Goal: Communication & Community: Answer question/provide support

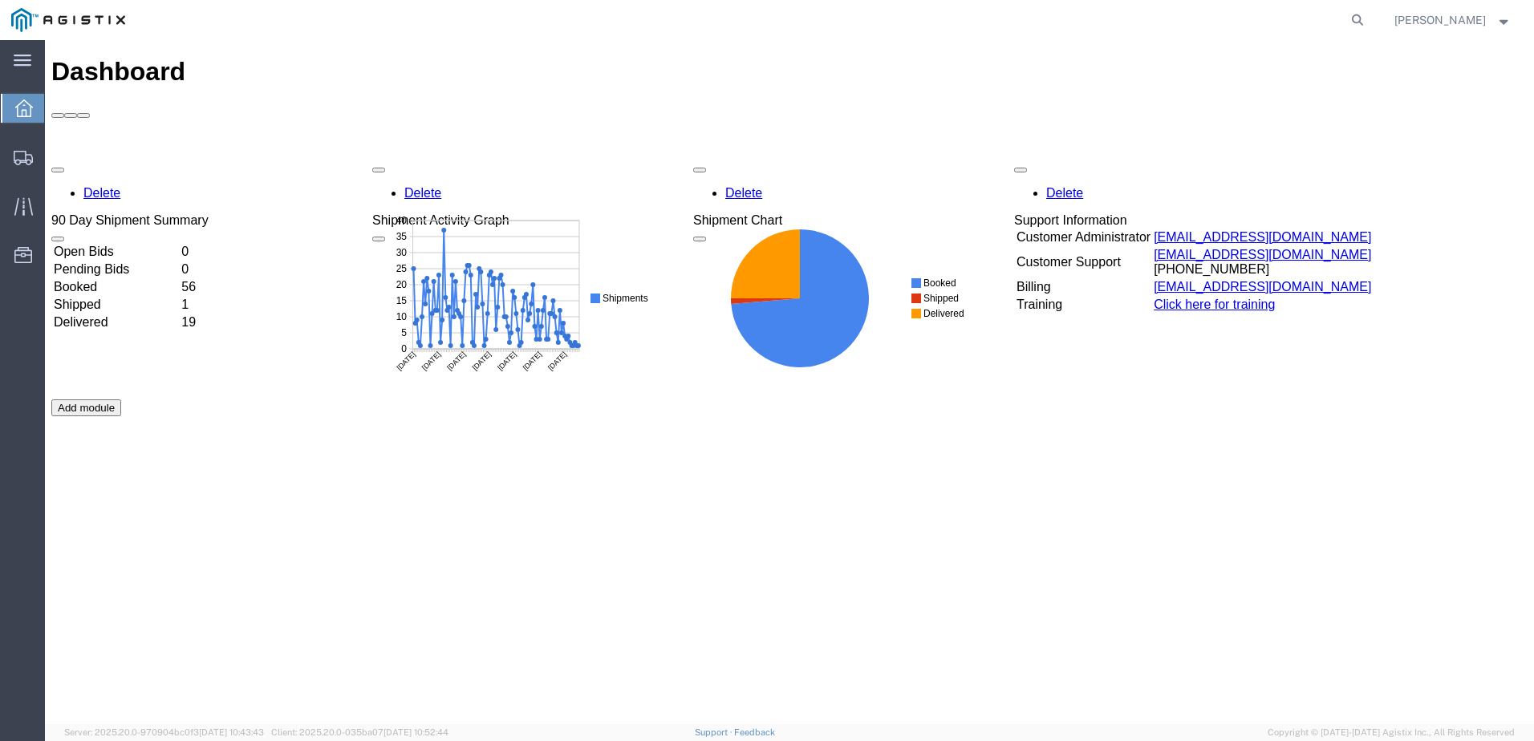
click at [1333, 14] on agx-global-search at bounding box center [1114, 20] width 513 height 40
click at [1369, 21] on icon at bounding box center [1357, 20] width 22 height 22
click at [1007, 22] on input "search" at bounding box center [1102, 20] width 488 height 39
paste input "56849227"
type input "56849227"
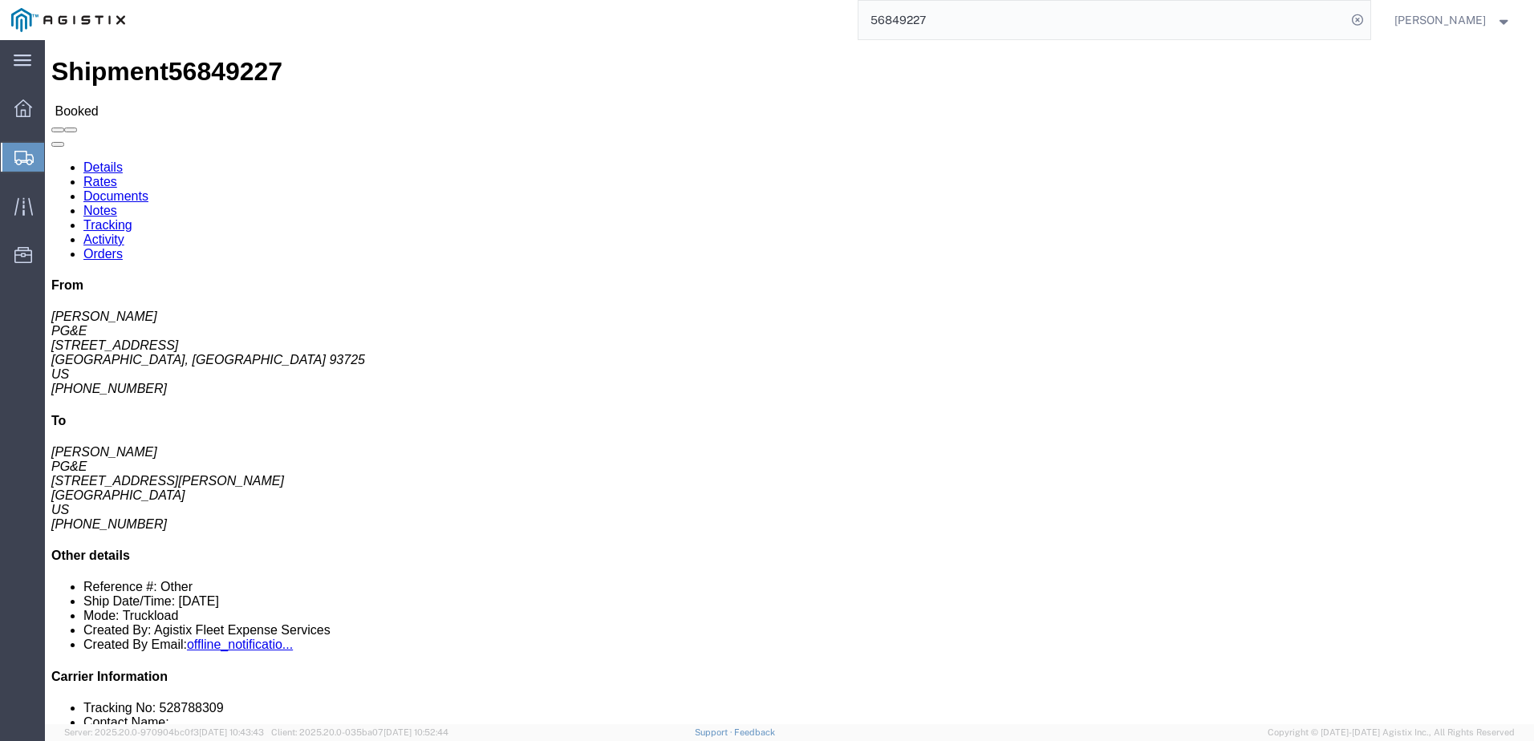
click span
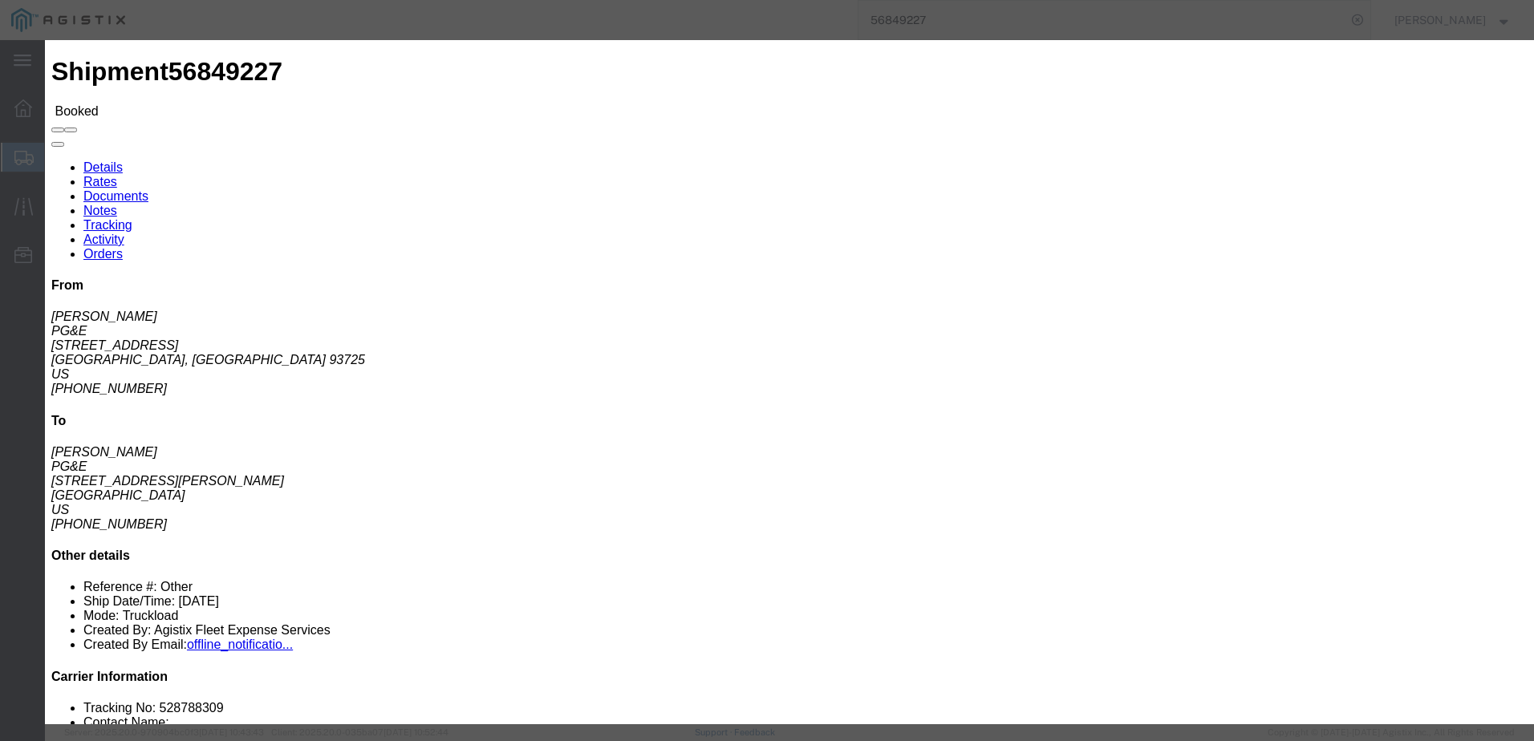
click icon "button"
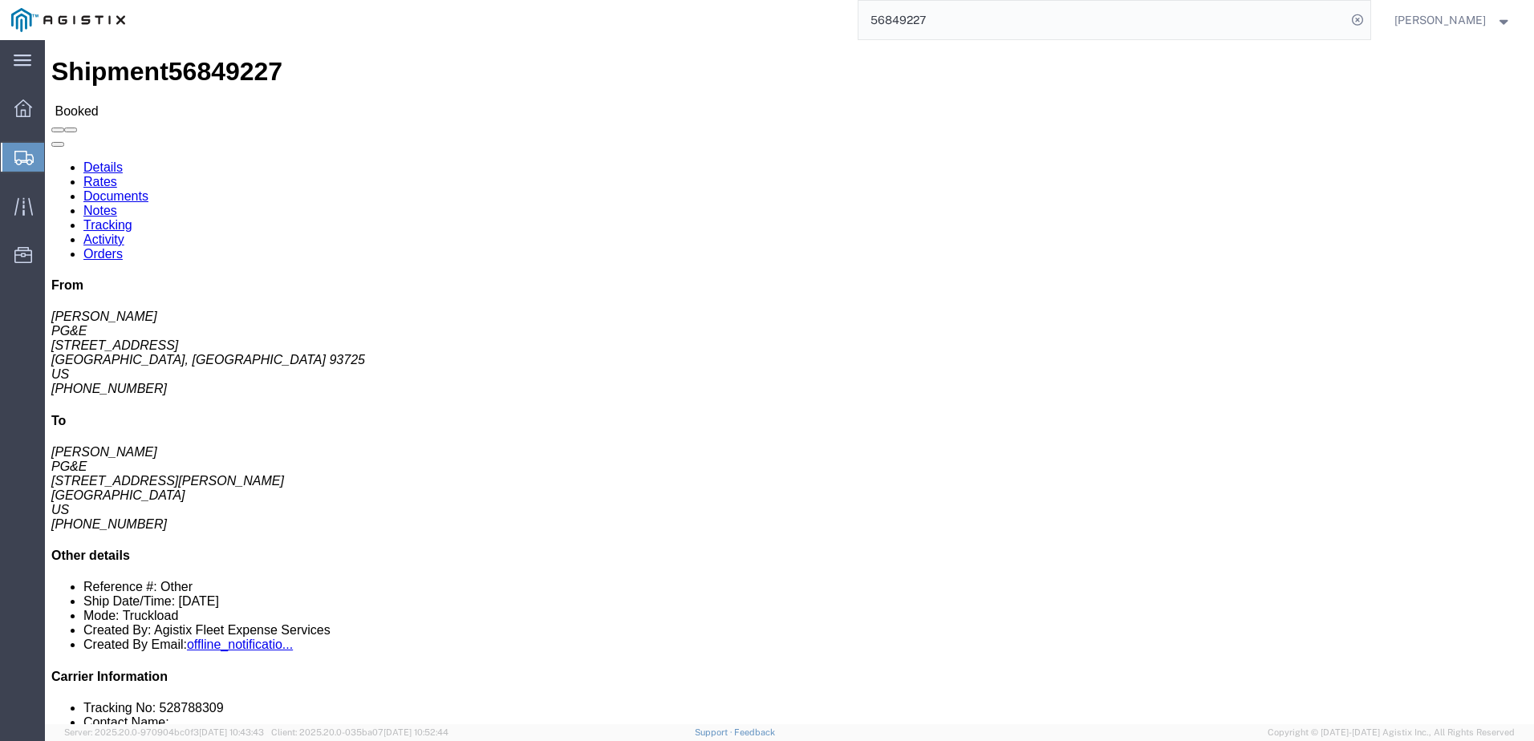
click span
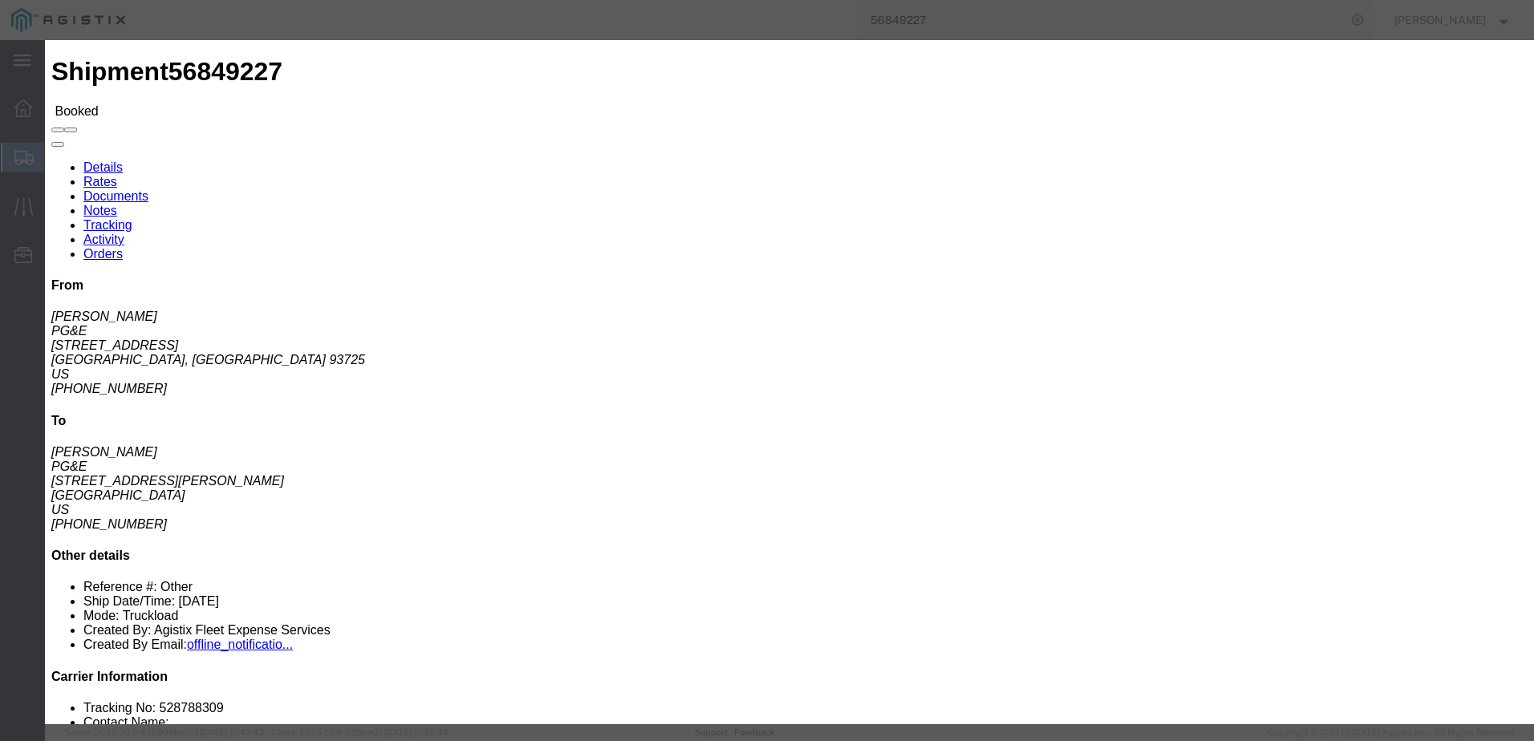
click input "text"
type input "[EMAIL_ADDRESS][DOMAIN_NAME]"
click input "PGE Fleet Bill Of Lading"
checkbox input "true"
click button "Send"
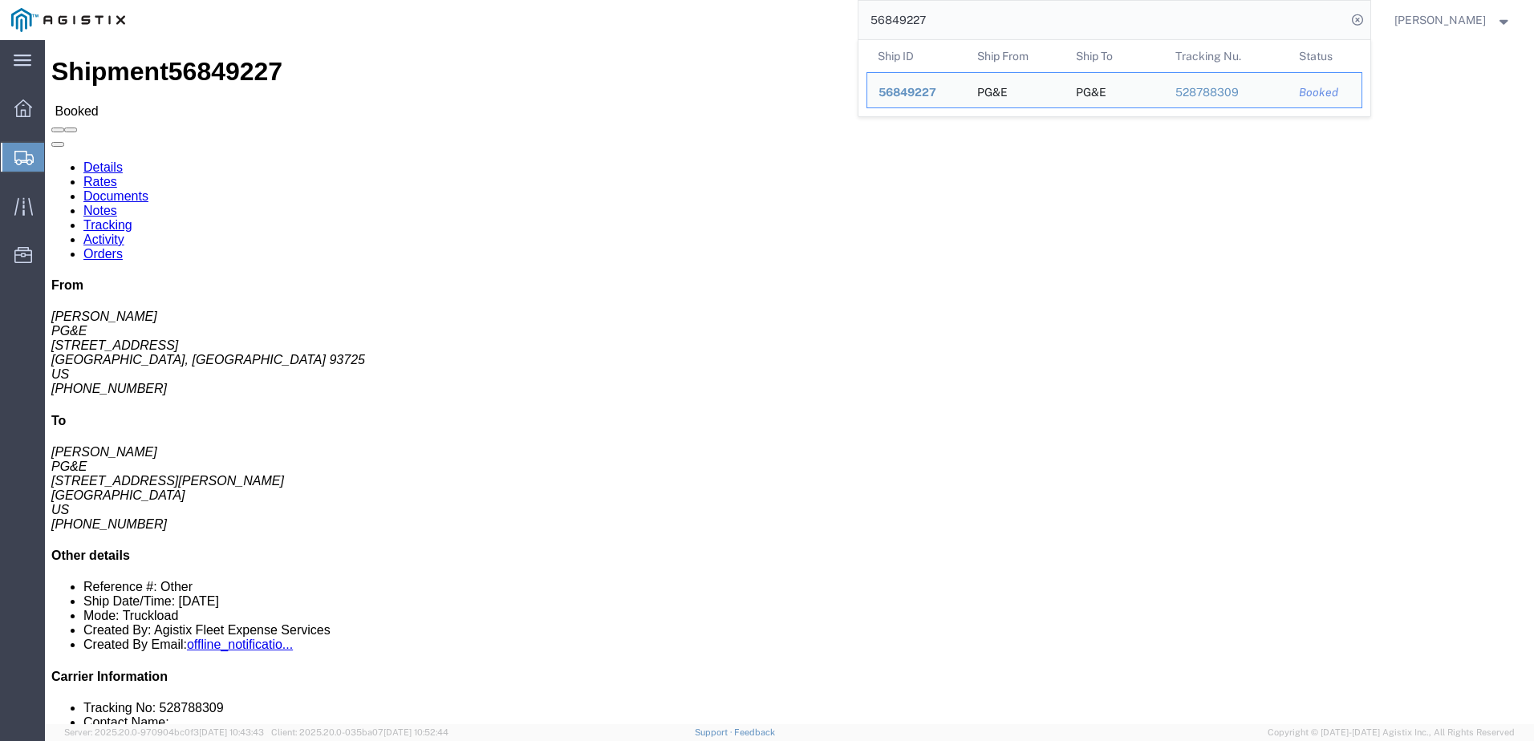
drag, startPoint x: 1004, startPoint y: 20, endPoint x: 901, endPoint y: 14, distance: 103.6
click at [901, 15] on input "56849227" at bounding box center [1102, 20] width 488 height 39
paste input "996861"
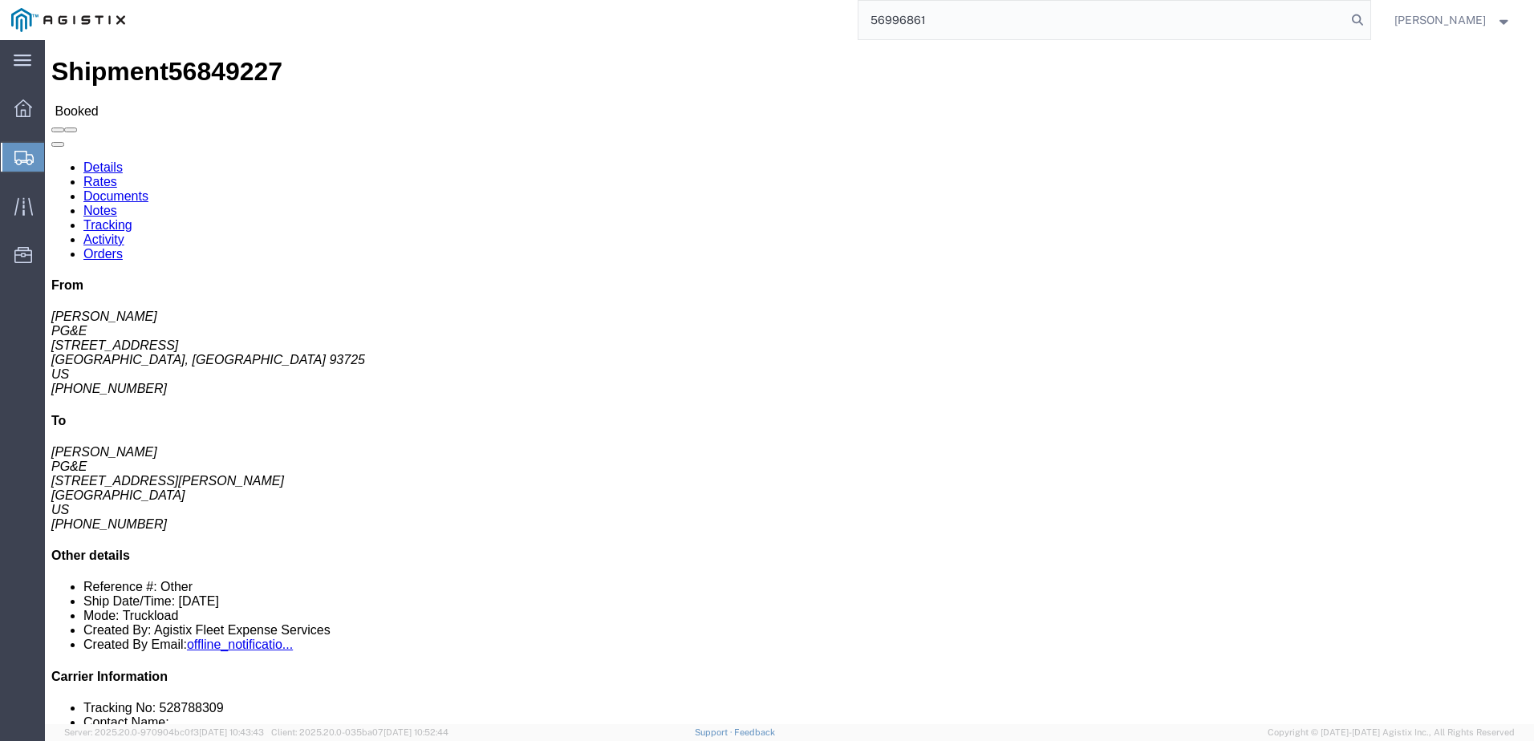
type input "56996861"
click span
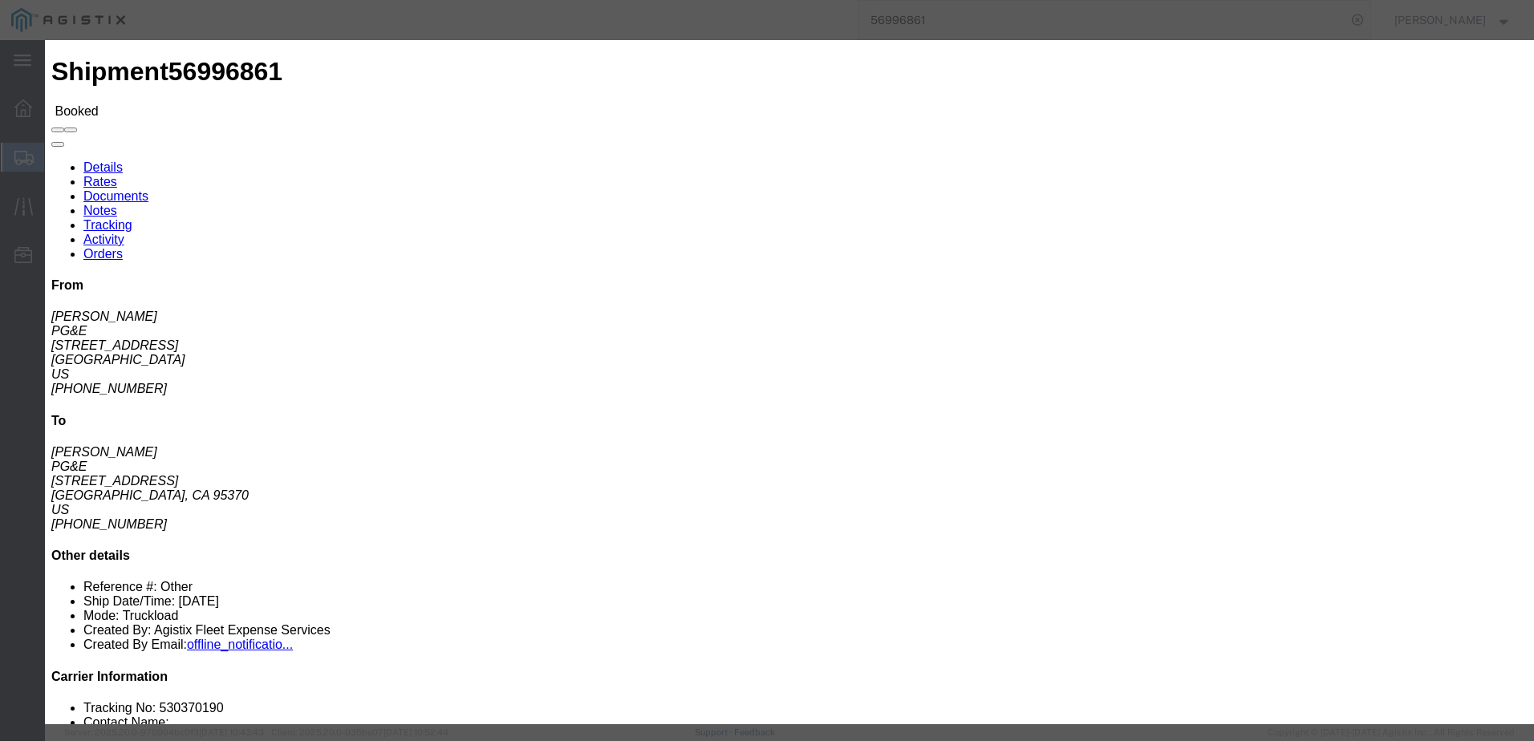
click input "text"
type input "[EMAIL_ADDRESS][DOMAIN_NAME]"
click input "PGE Fleet Bill Of Lading"
checkbox input "true"
click button "Send"
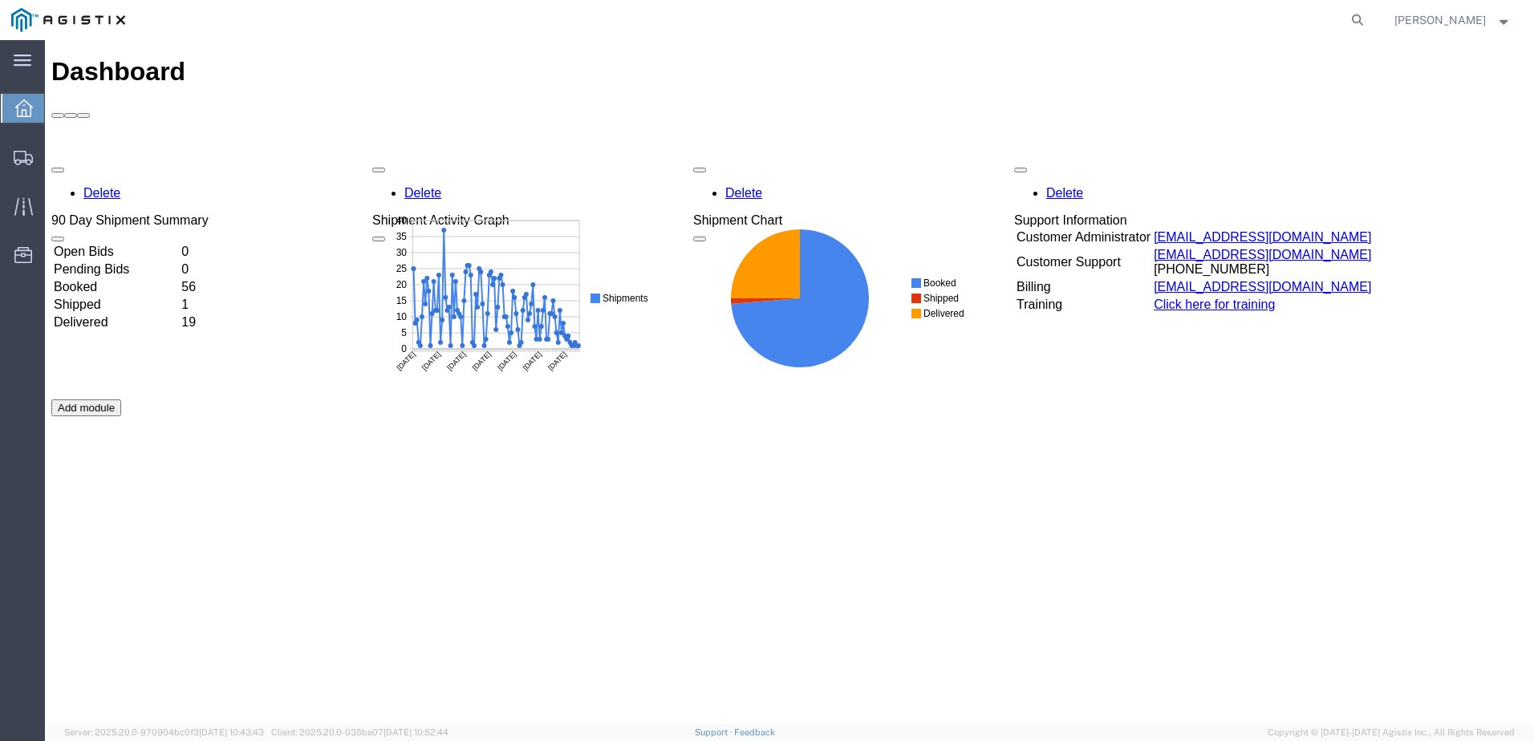
click at [1371, 17] on agx-global-search at bounding box center [1114, 20] width 513 height 40
click at [1369, 19] on icon at bounding box center [1357, 20] width 22 height 22
click at [1019, 29] on input "search" at bounding box center [1102, 20] width 488 height 39
paste input "528788686"
type input "528788686"
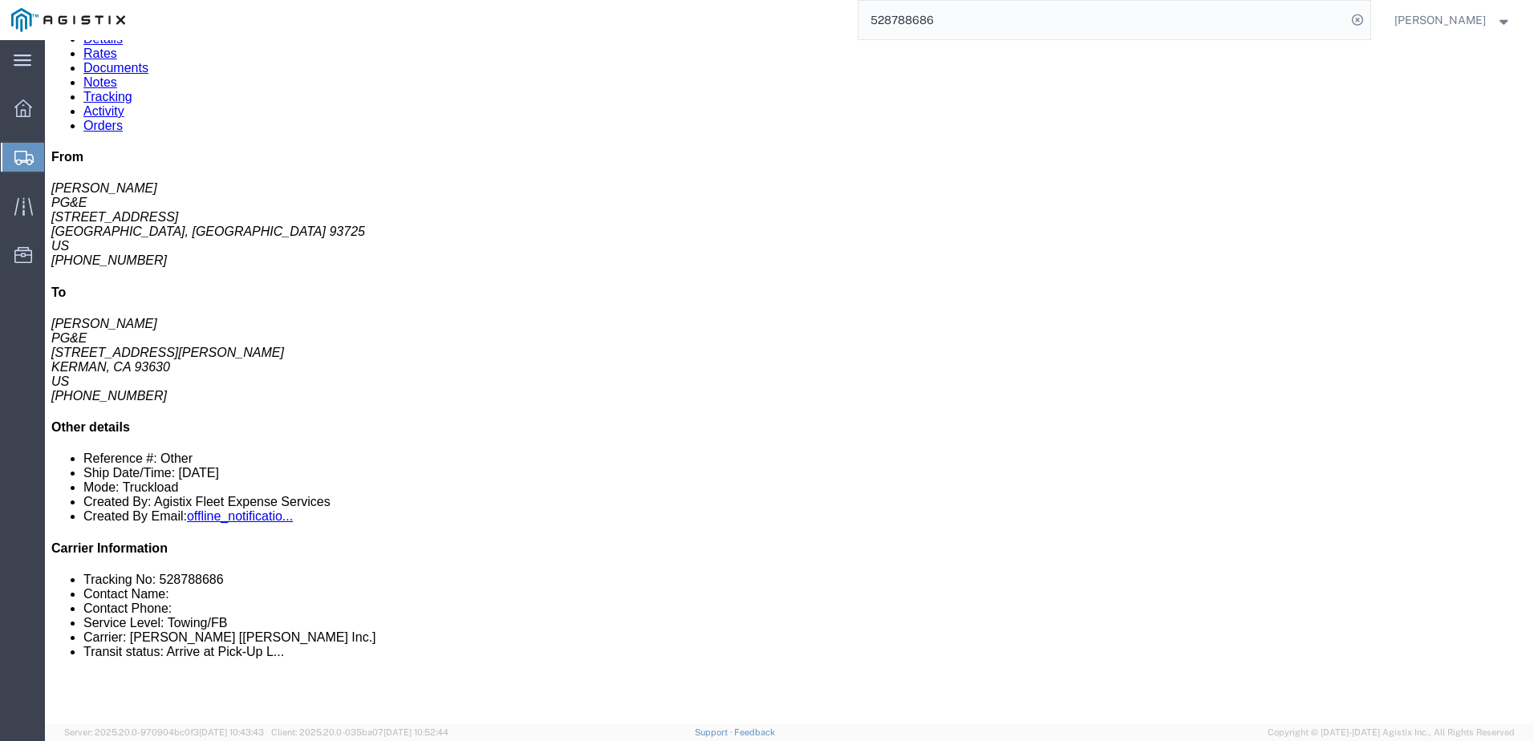
scroll to position [80, 0]
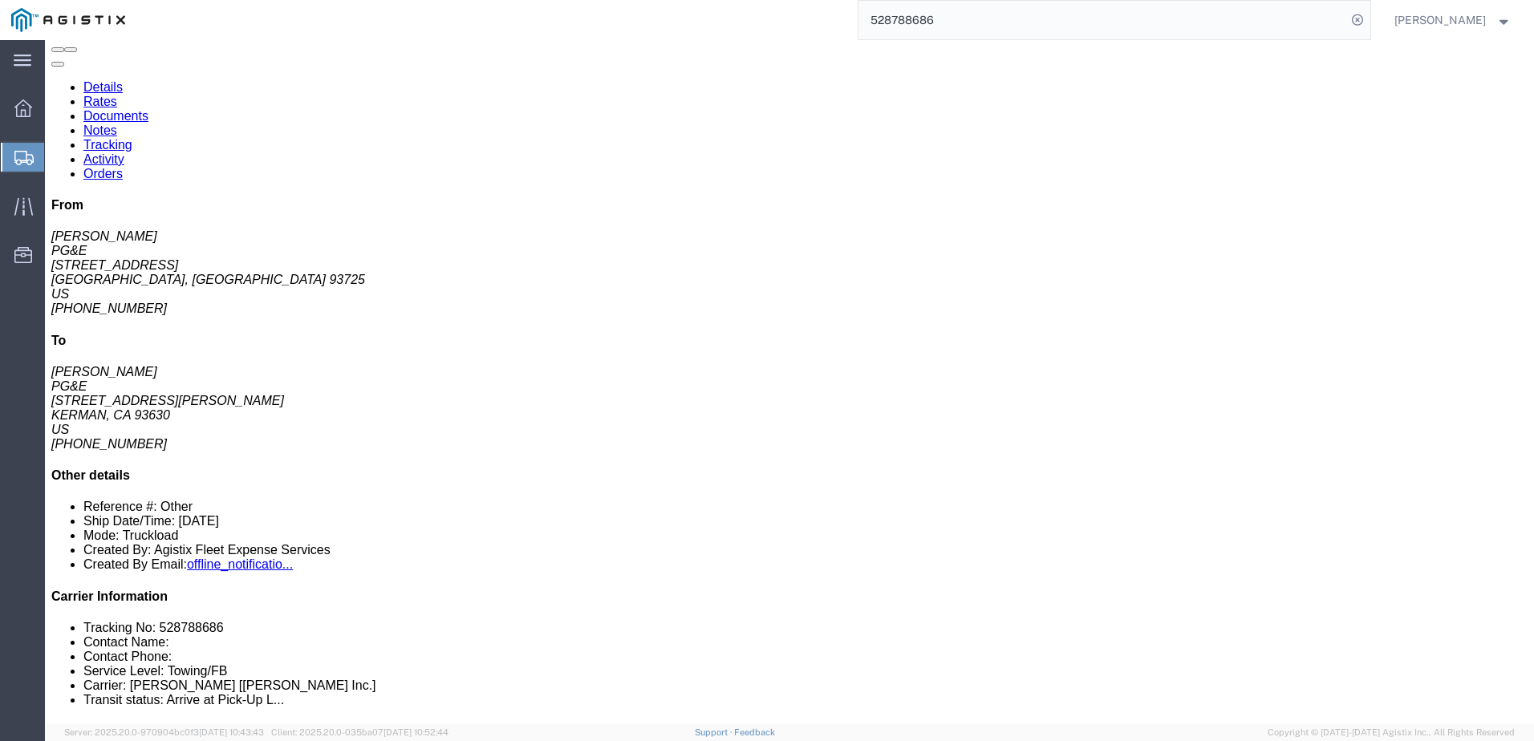
click span
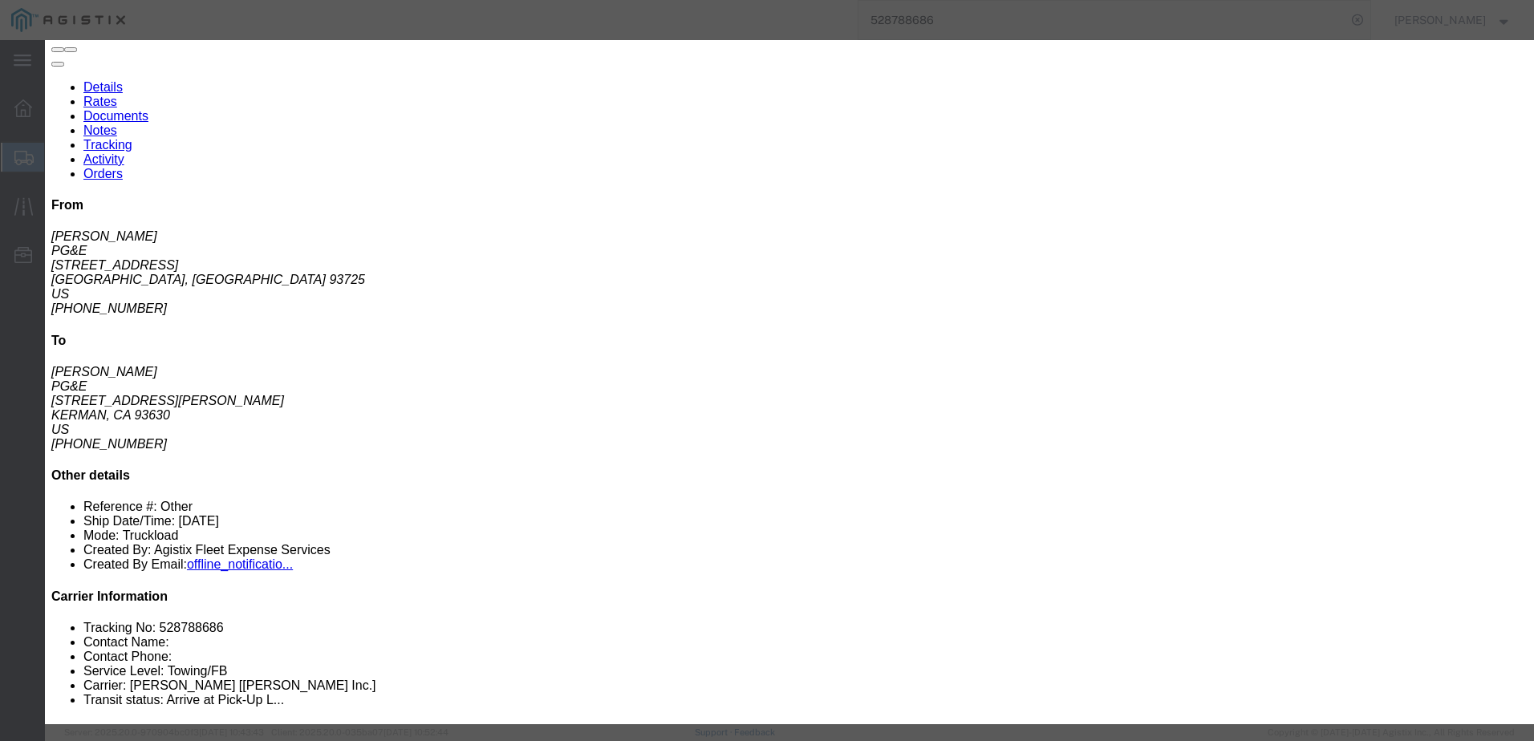
click icon "button"
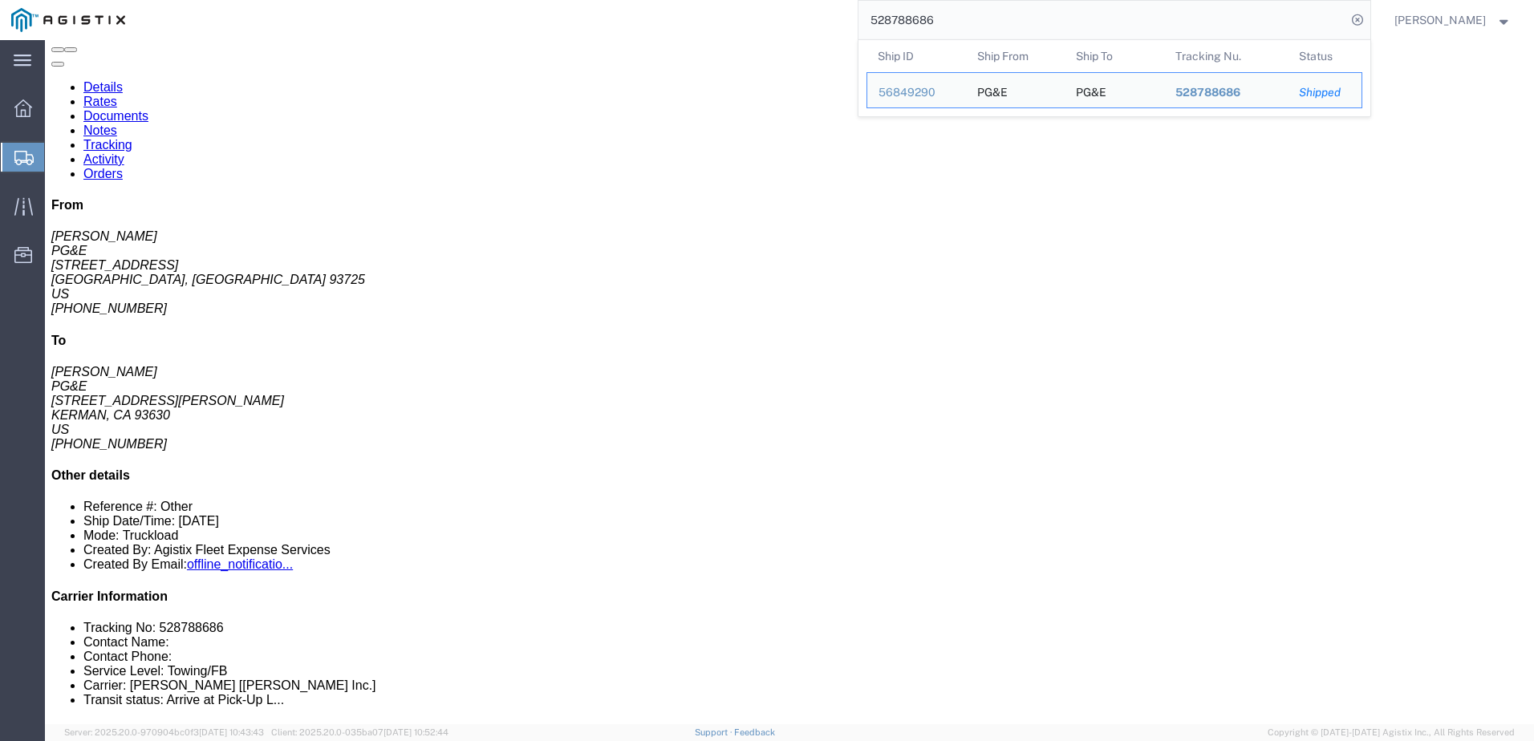
drag, startPoint x: 981, startPoint y: 18, endPoint x: 871, endPoint y: 21, distance: 110.0
click at [871, 21] on div "528788686 Ship ID Ship From Ship To Tracking Nu. Status Ship ID 56849290 Ship F…" at bounding box center [753, 20] width 1234 height 40
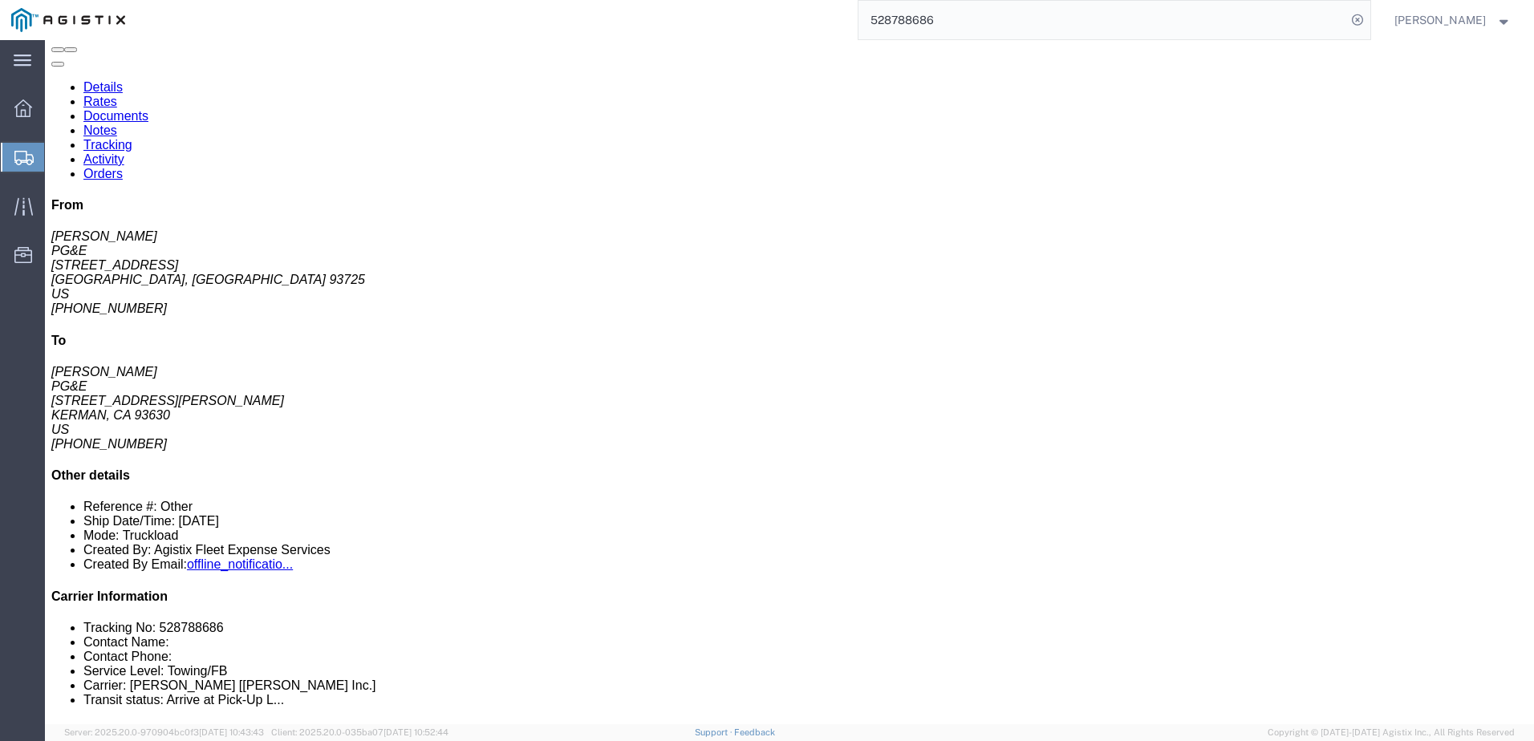
paste input "9490210"
type input "529490210"
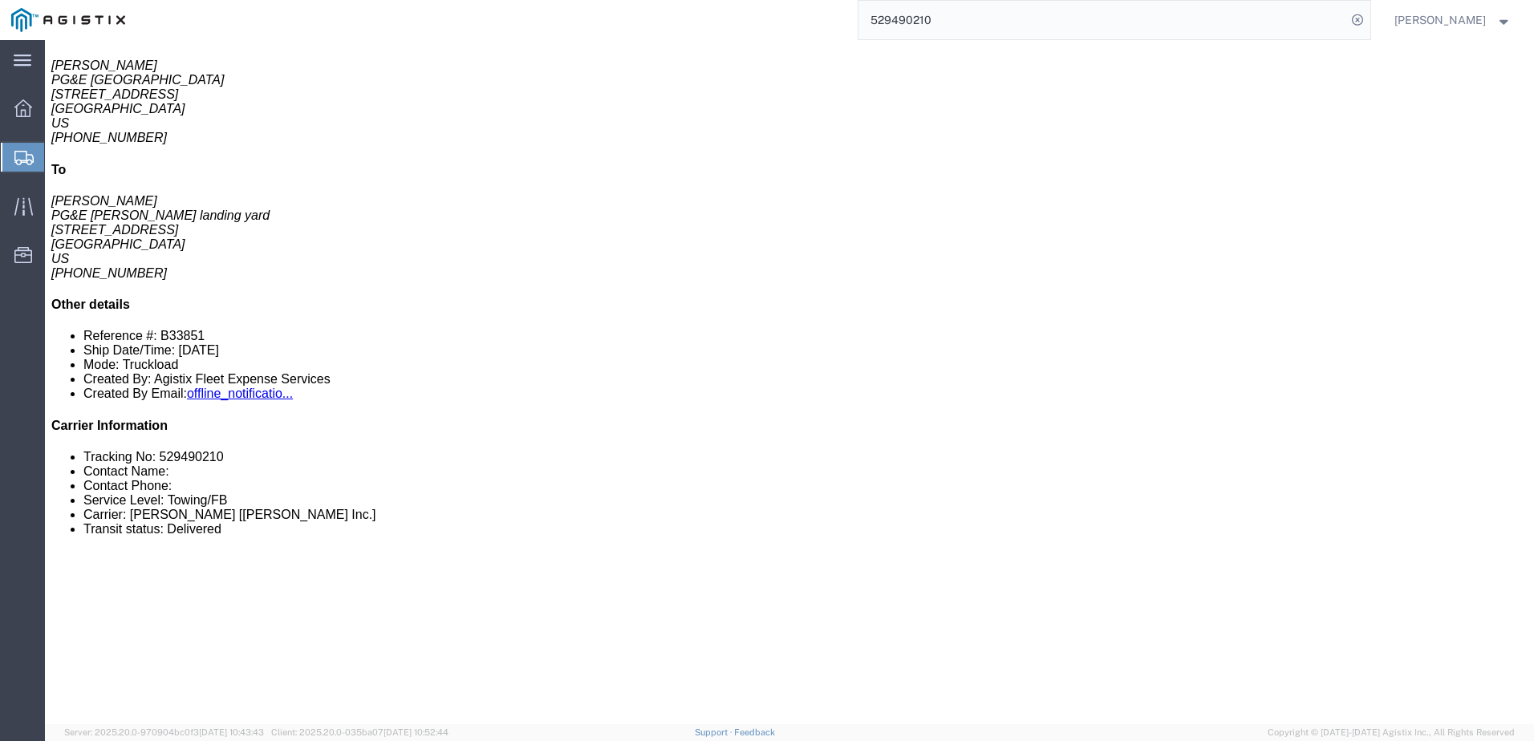
scroll to position [241, 0]
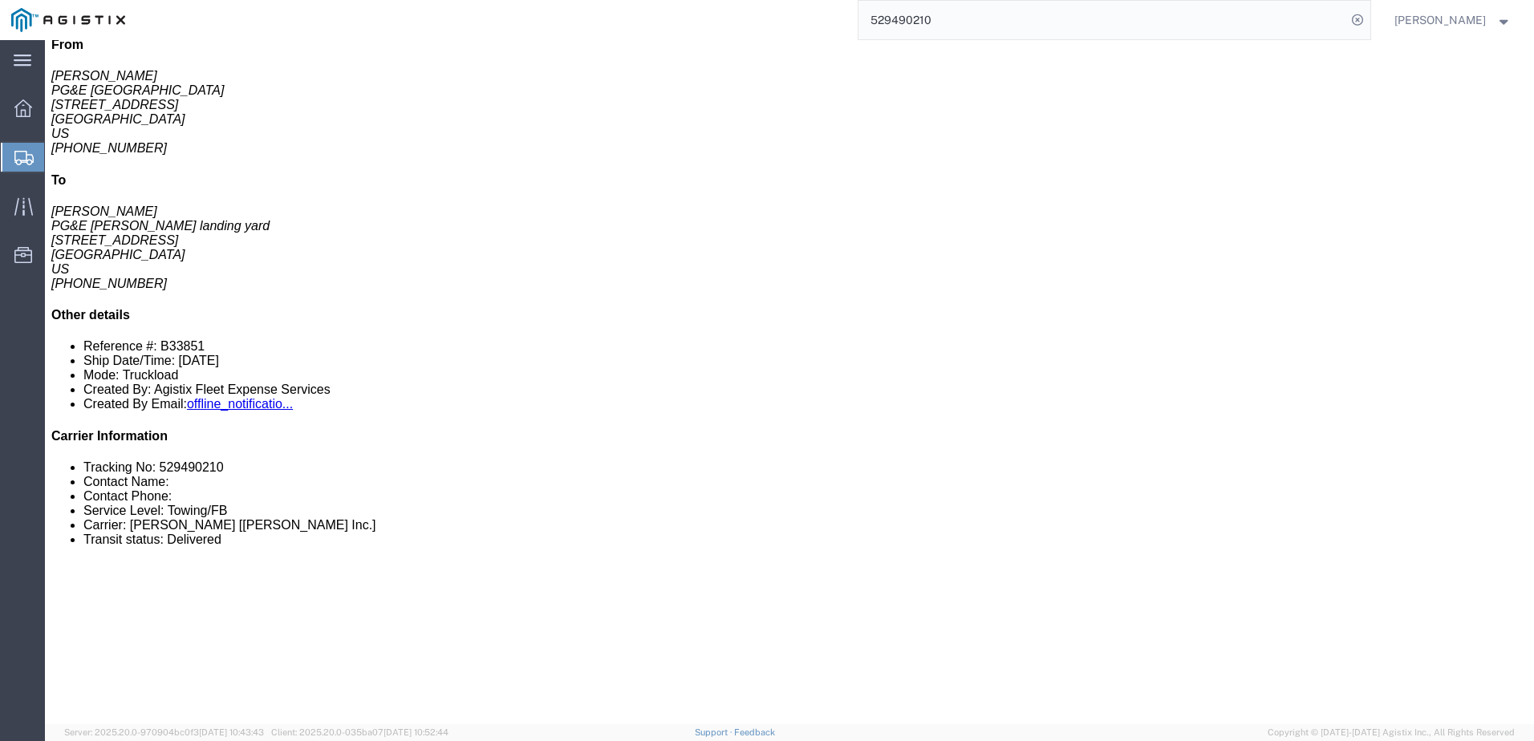
click span
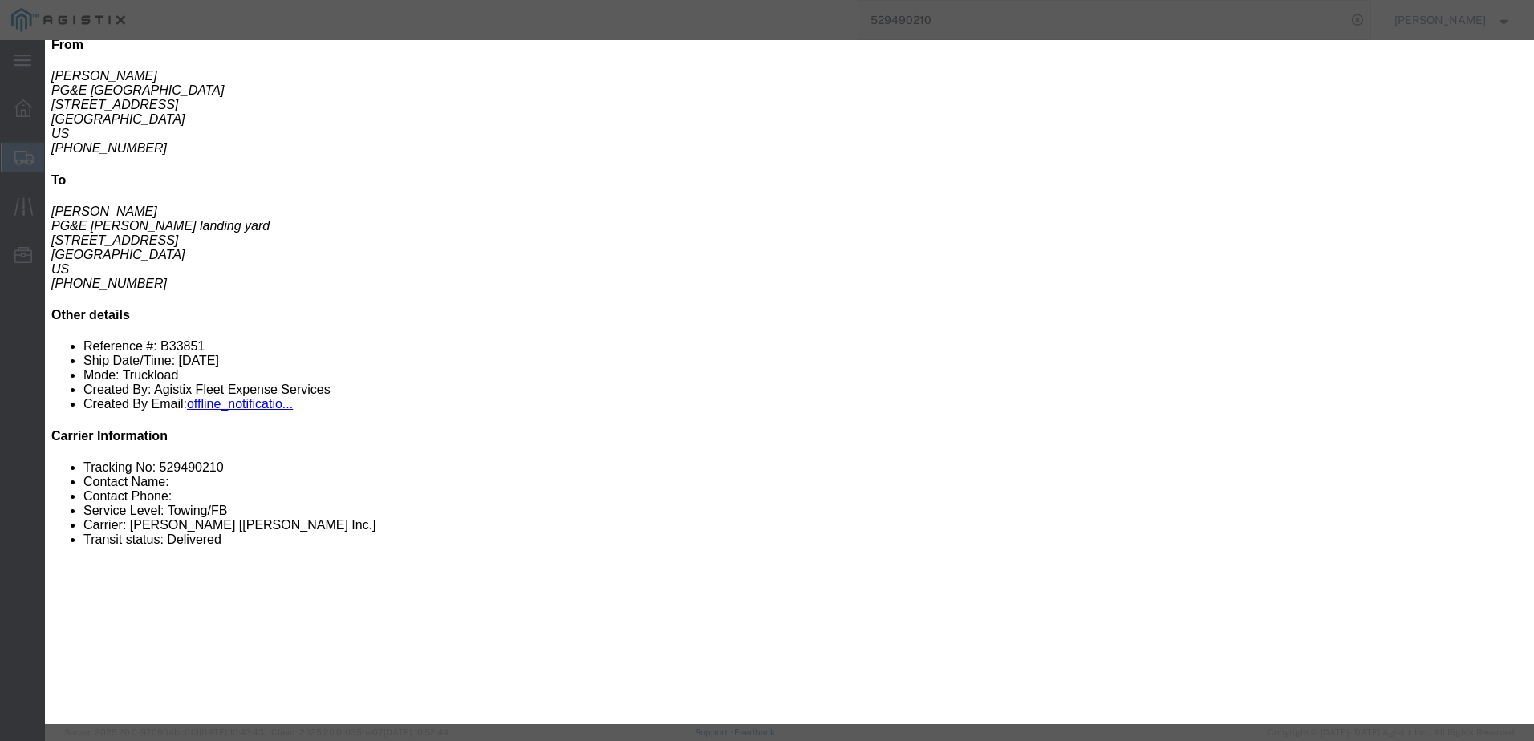
click input "text"
type input "dsequeira@epplerinc.com"
click input "PGE Fleet Bill Of Lading"
checkbox input "true"
click input "Send a copy to my email."
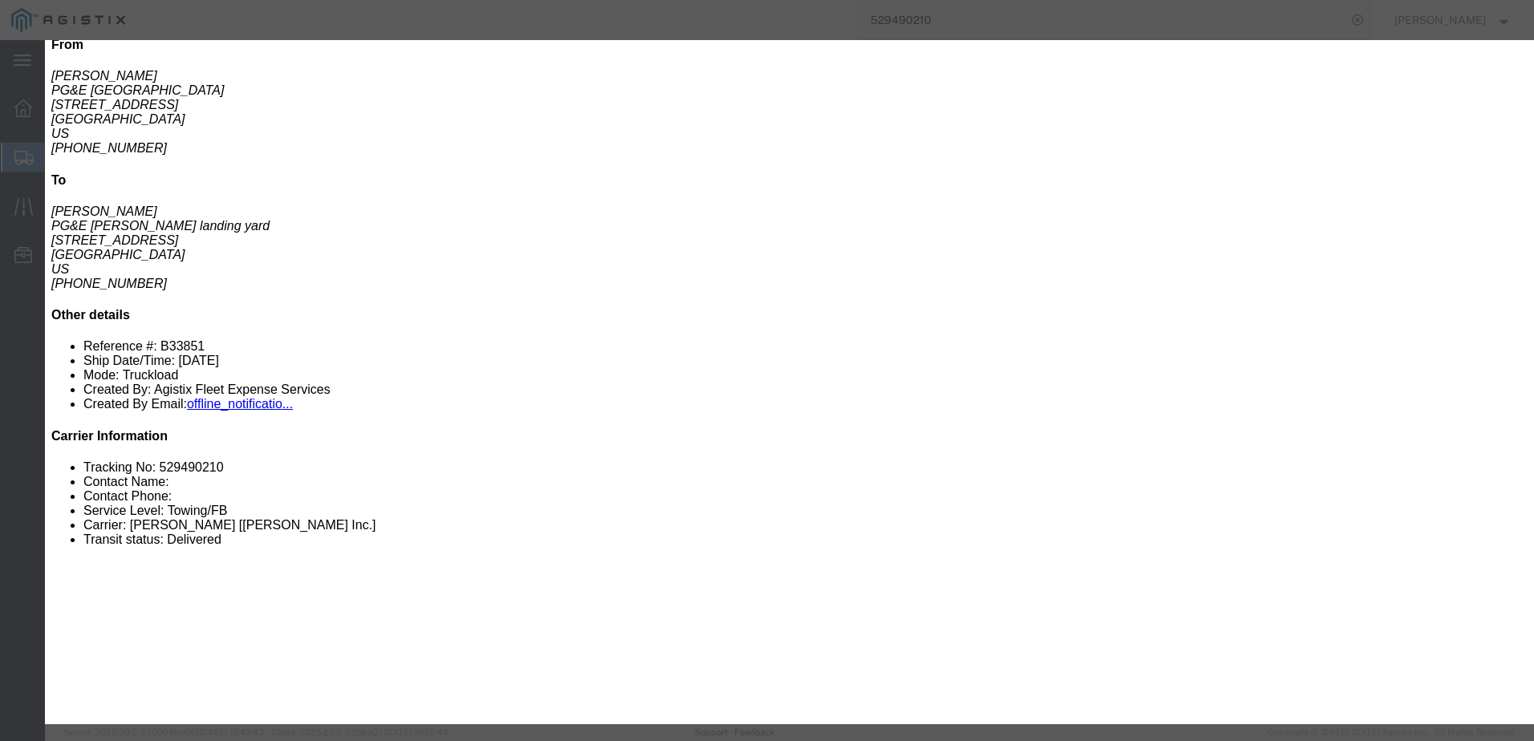
checkbox input "true"
click button "Send"
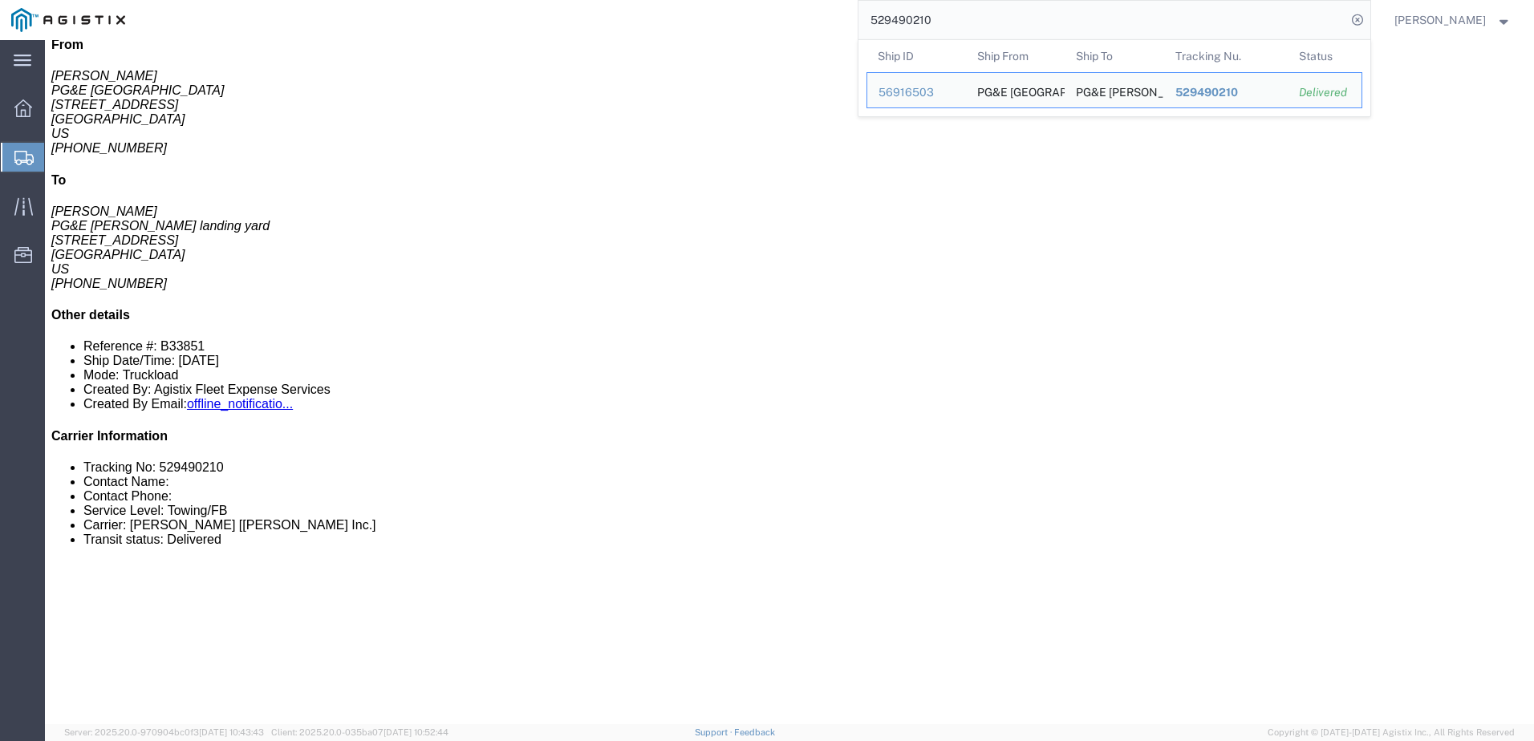
drag, startPoint x: 1053, startPoint y: 18, endPoint x: 892, endPoint y: 14, distance: 160.5
click at [892, 14] on input "529490210" at bounding box center [1102, 20] width 488 height 39
paste input "30395288"
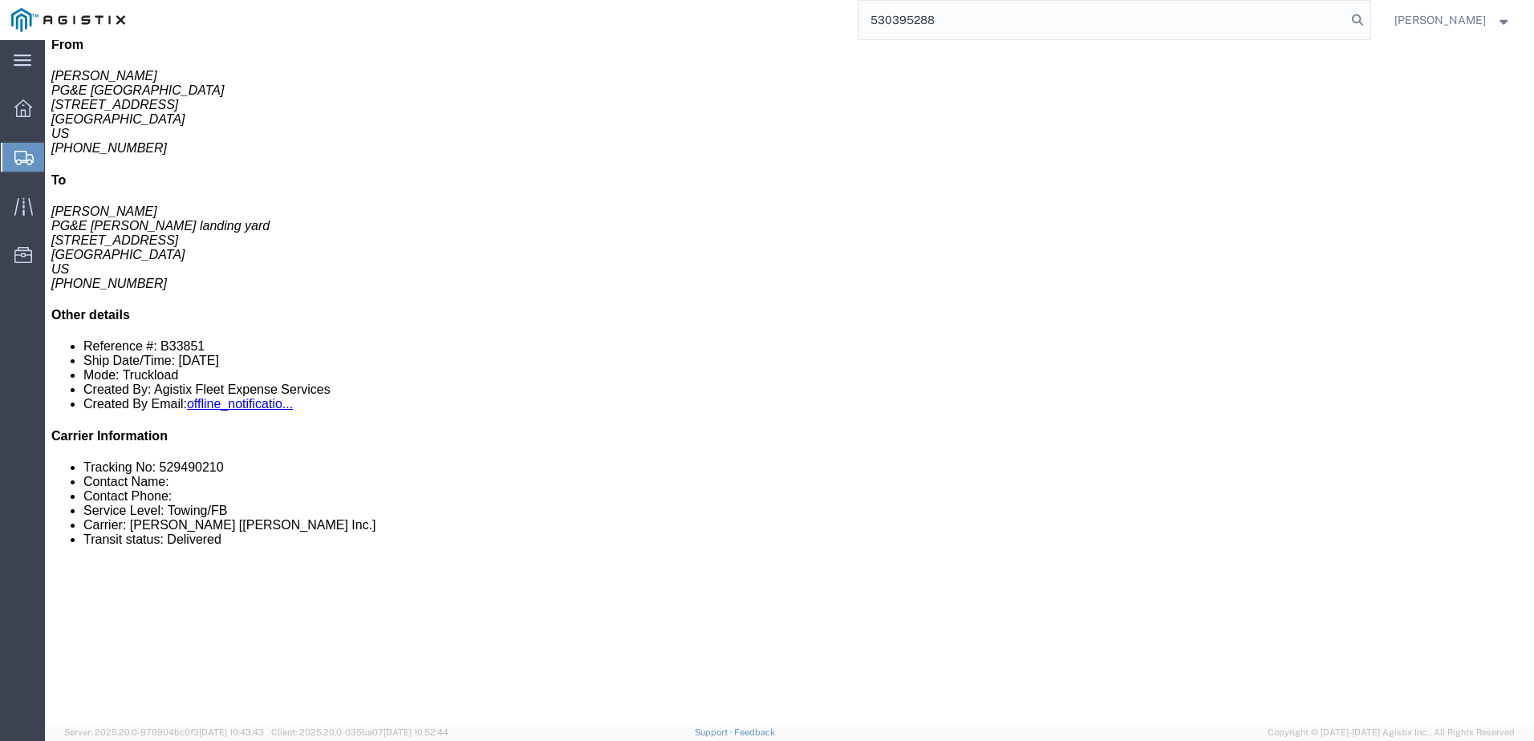
type input "530395288"
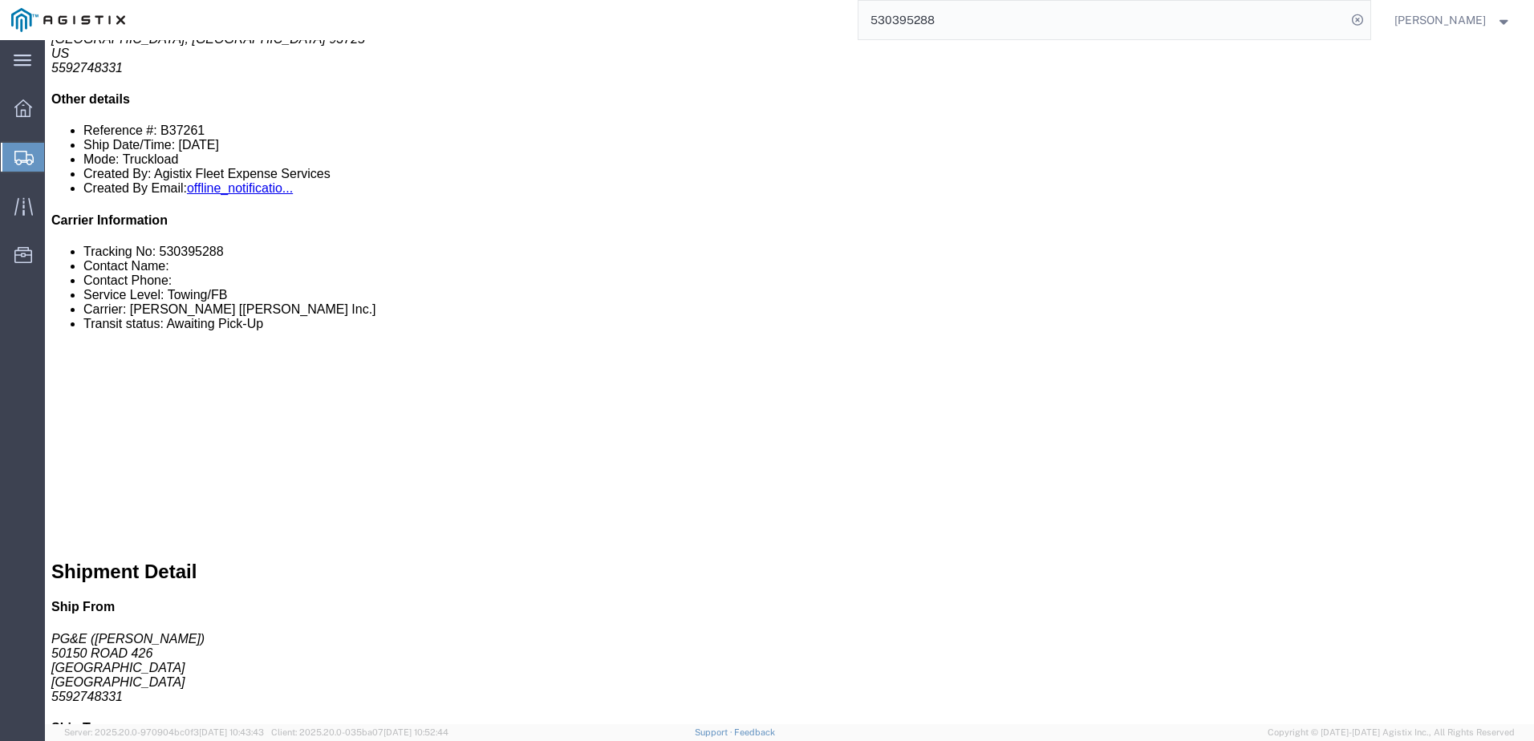
scroll to position [401, 0]
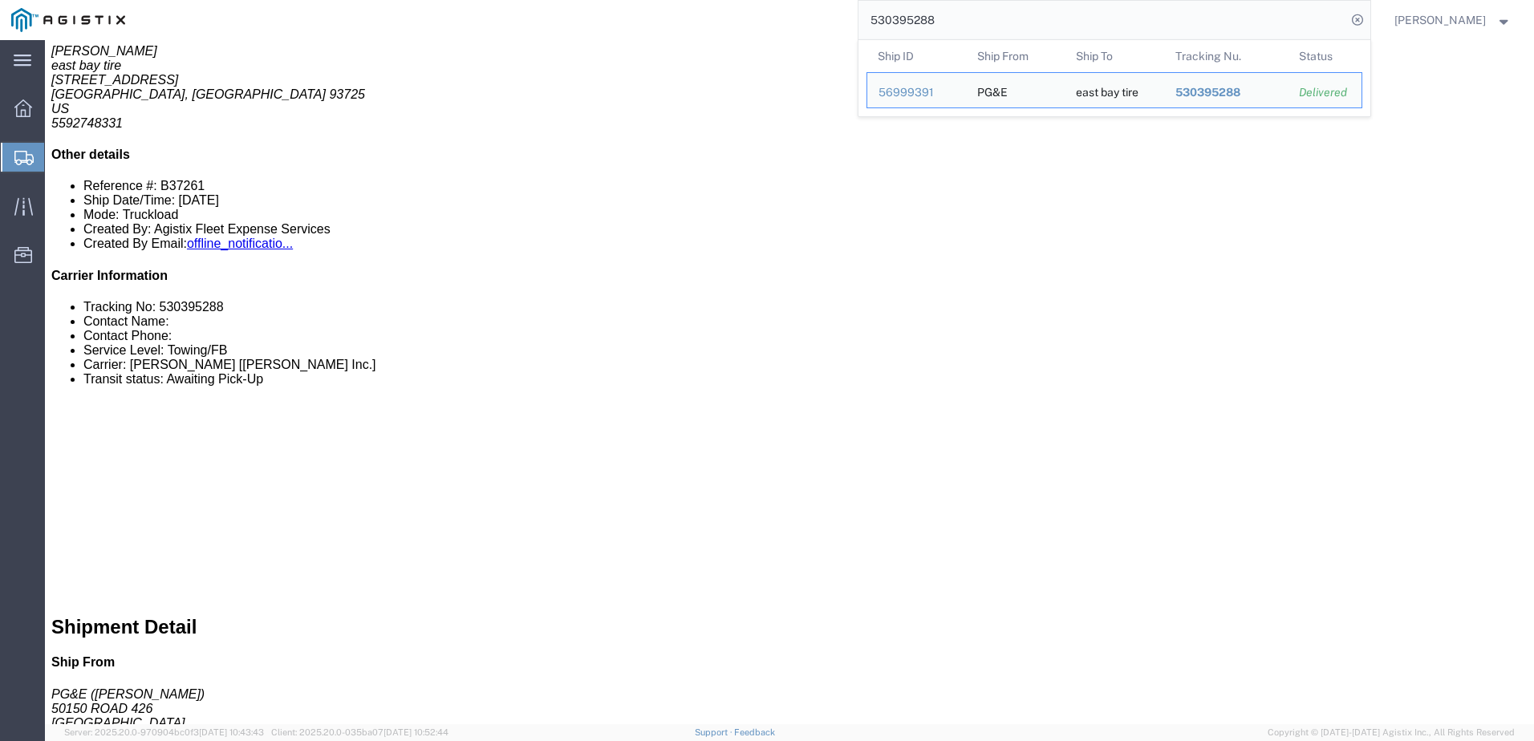
click div "1 Naked Cargo (UnPackaged) Total weight: 19500.00 LBS Dimensions: L x W x H FT …"
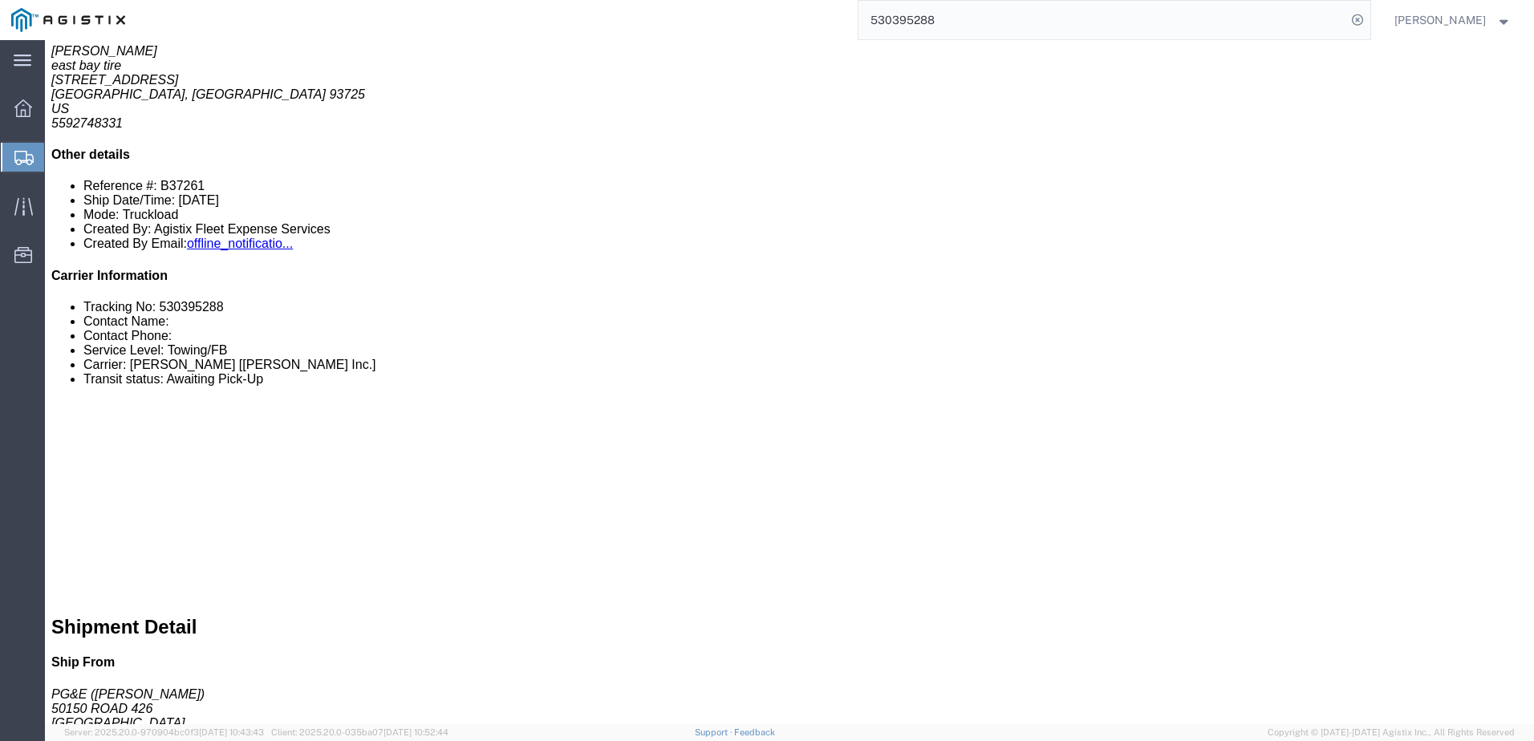
click span
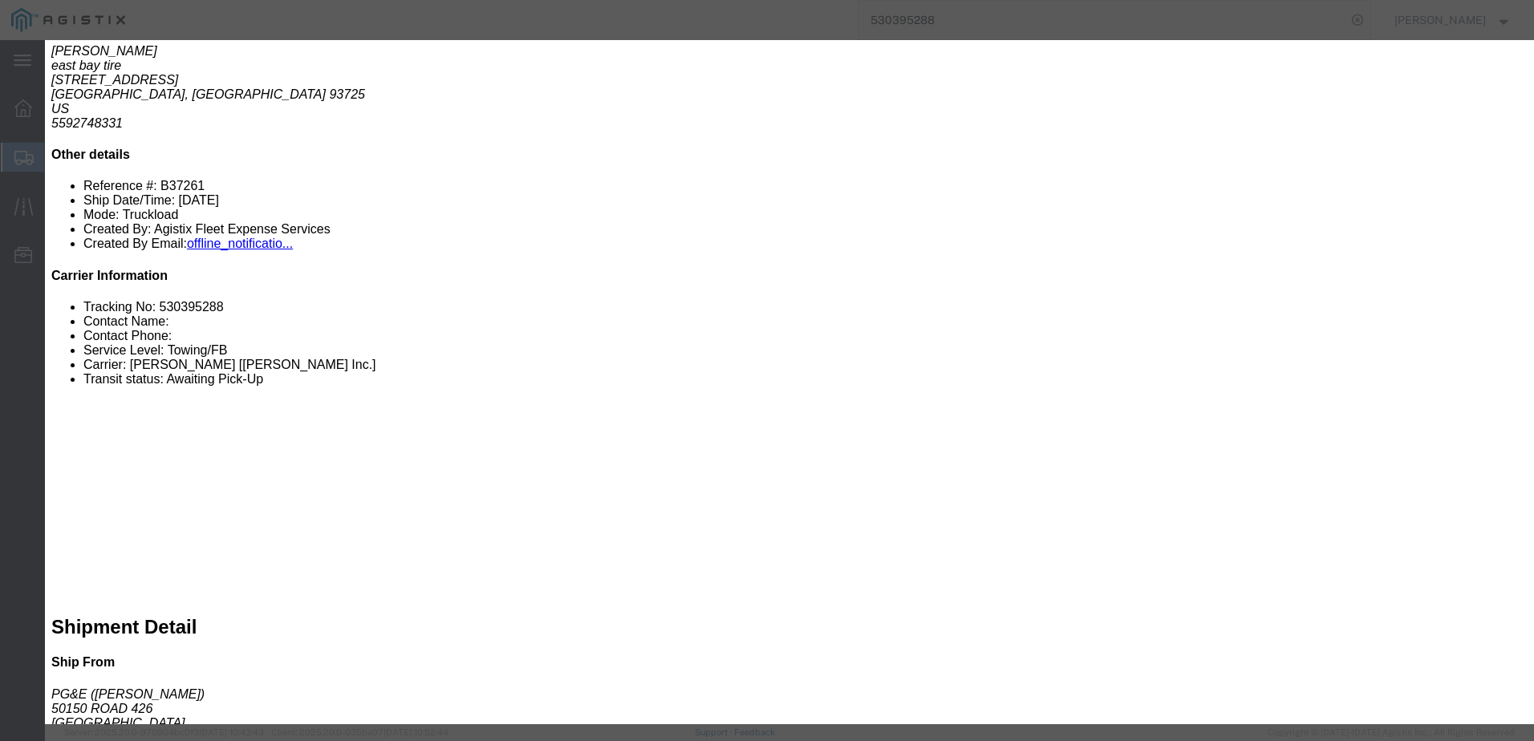
click input "text"
type input "mzarco@epplerinc.com"
click input "PGE Fleet Bill Of Lading"
checkbox input "true"
click input "Send a copy to my email."
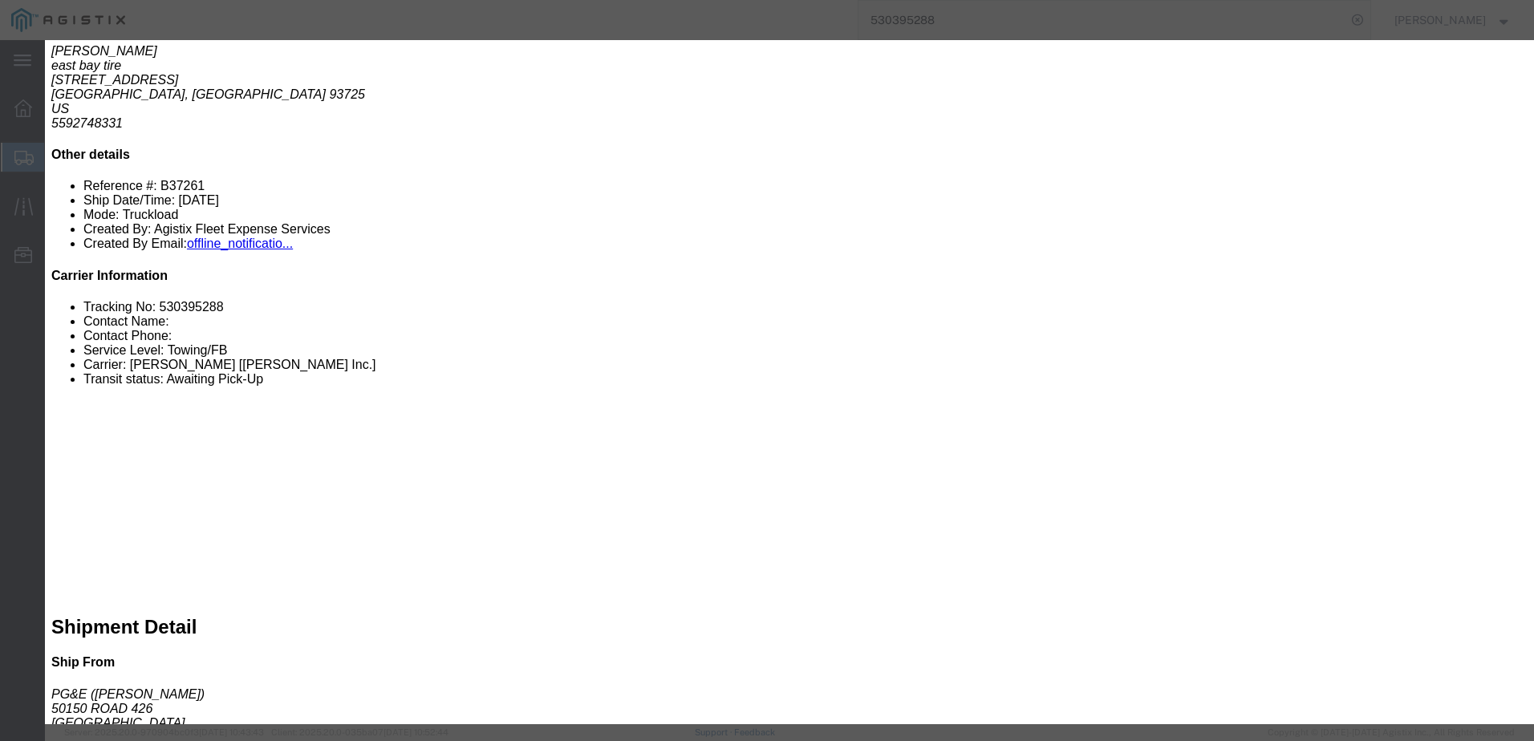
click input "Send a copy to my email."
checkbox input "false"
click button "Send"
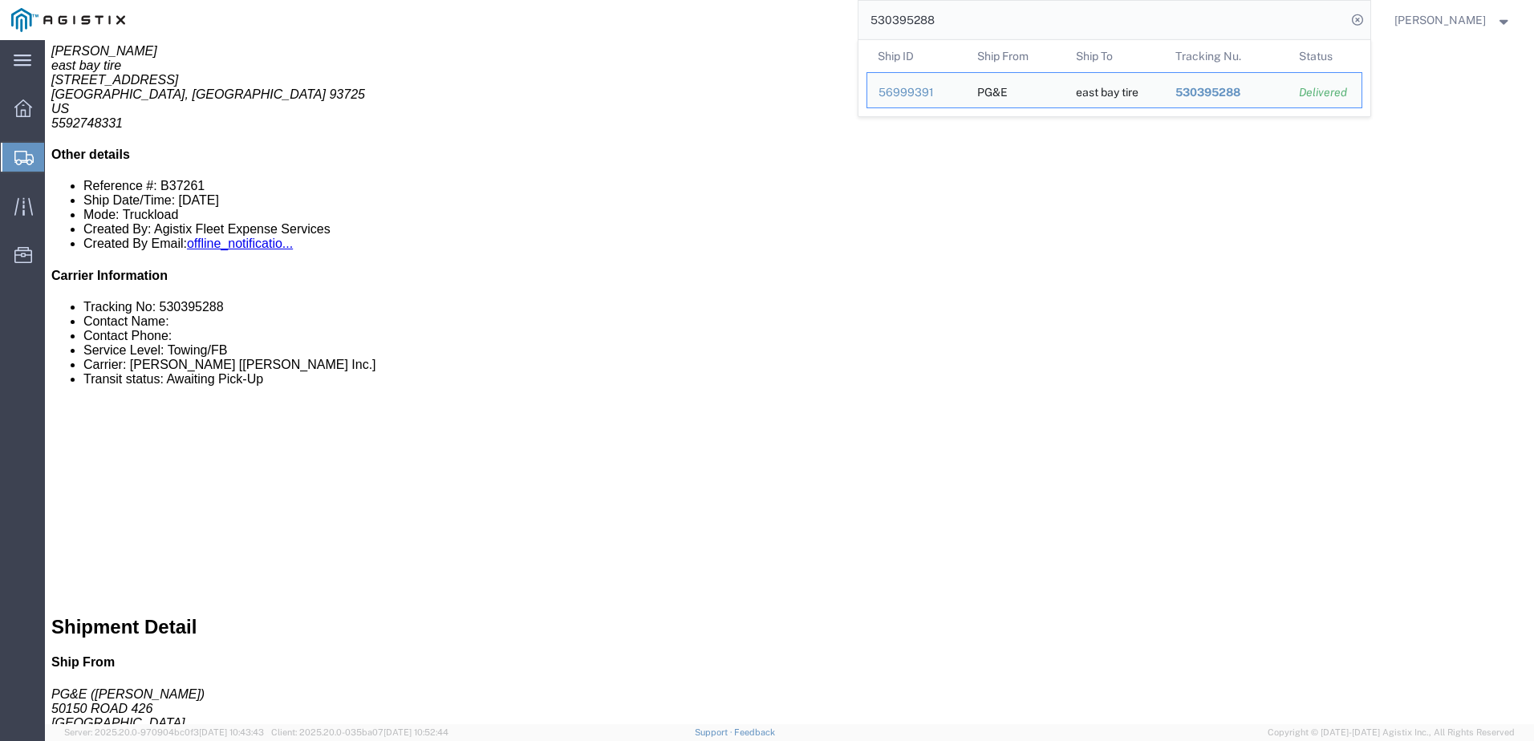
drag, startPoint x: 982, startPoint y: 19, endPoint x: 876, endPoint y: 4, distance: 107.0
click at [876, 4] on div "530395288 Ship ID Ship From Ship To Tracking Nu. Status Ship ID 56999391 Ship F…" at bounding box center [753, 20] width 1234 height 40
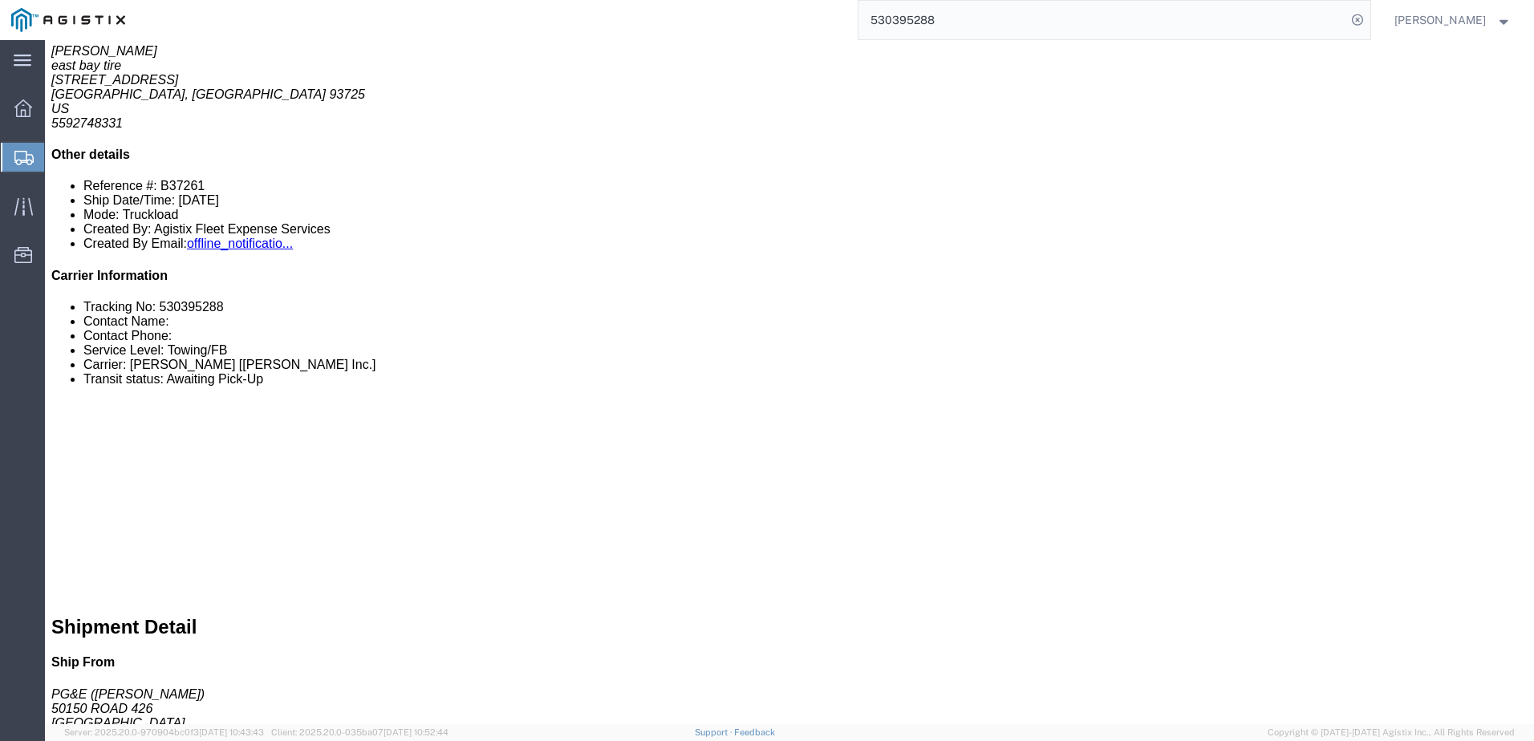
paste input "6849290"
type input "56849290"
click span
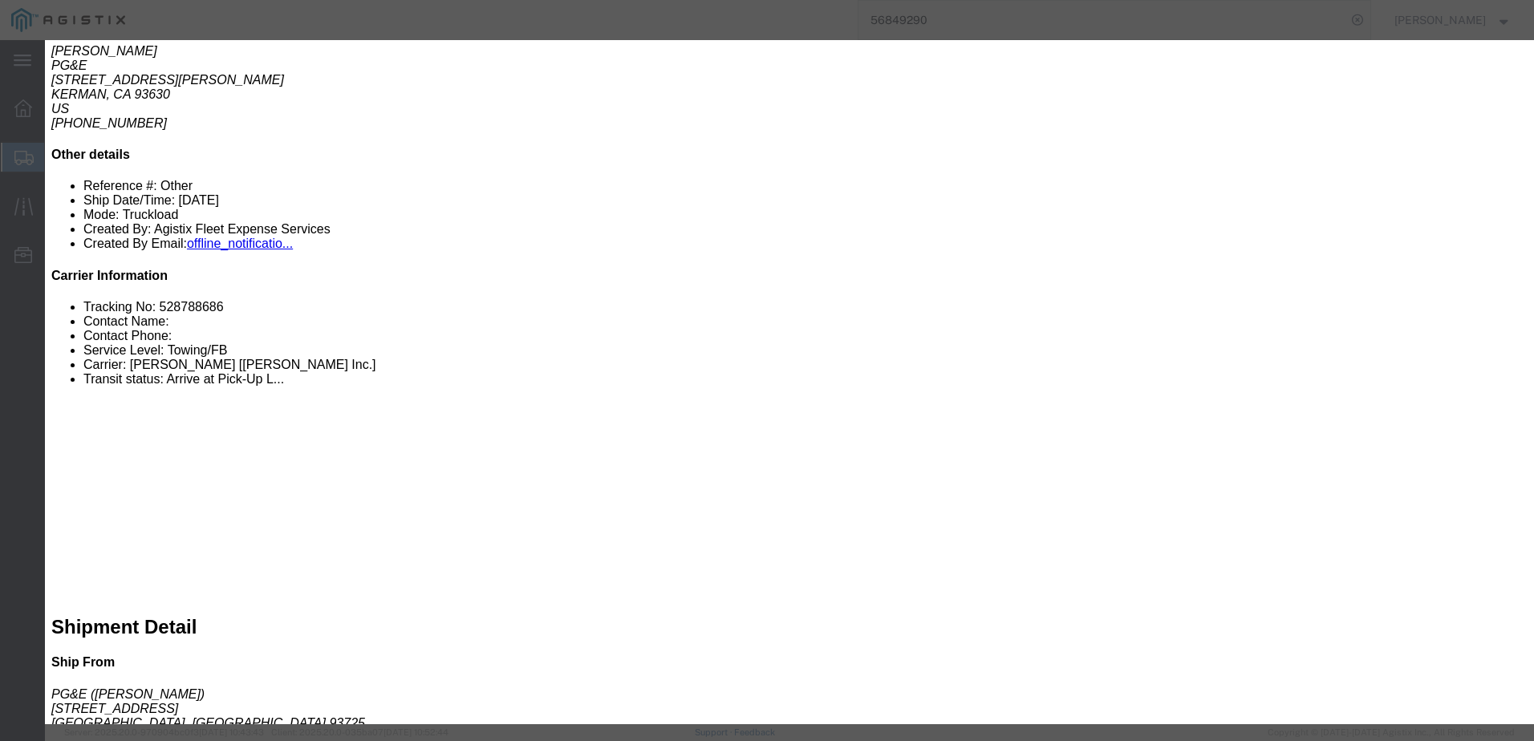
click input "text"
type input "asequeira@epplerinc.com"
click input "PGE Fleet Bill Of Lading"
checkbox input "true"
click input "Send a copy to my email."
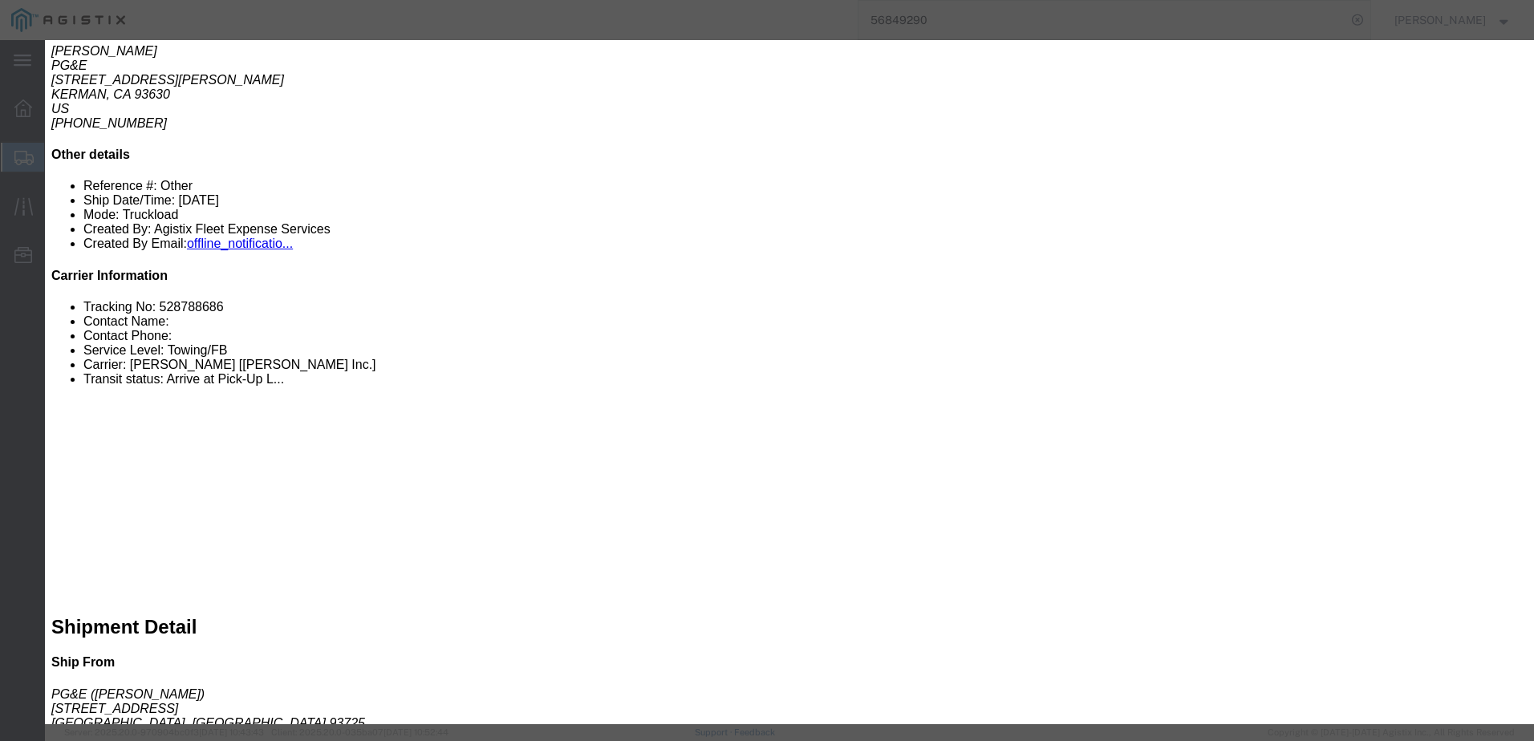
checkbox input "true"
click button "Send"
